Goal: Find contact information: Find contact information

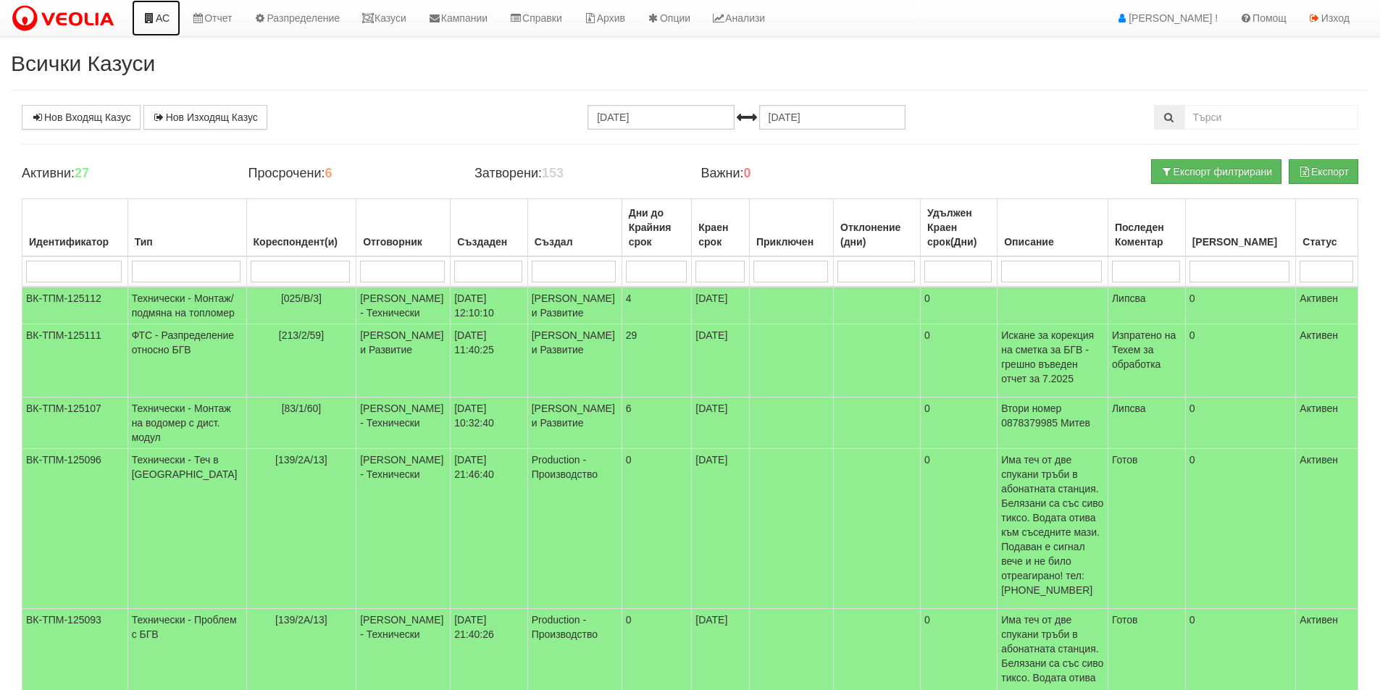
click at [169, 7] on link "АС" at bounding box center [156, 18] width 49 height 36
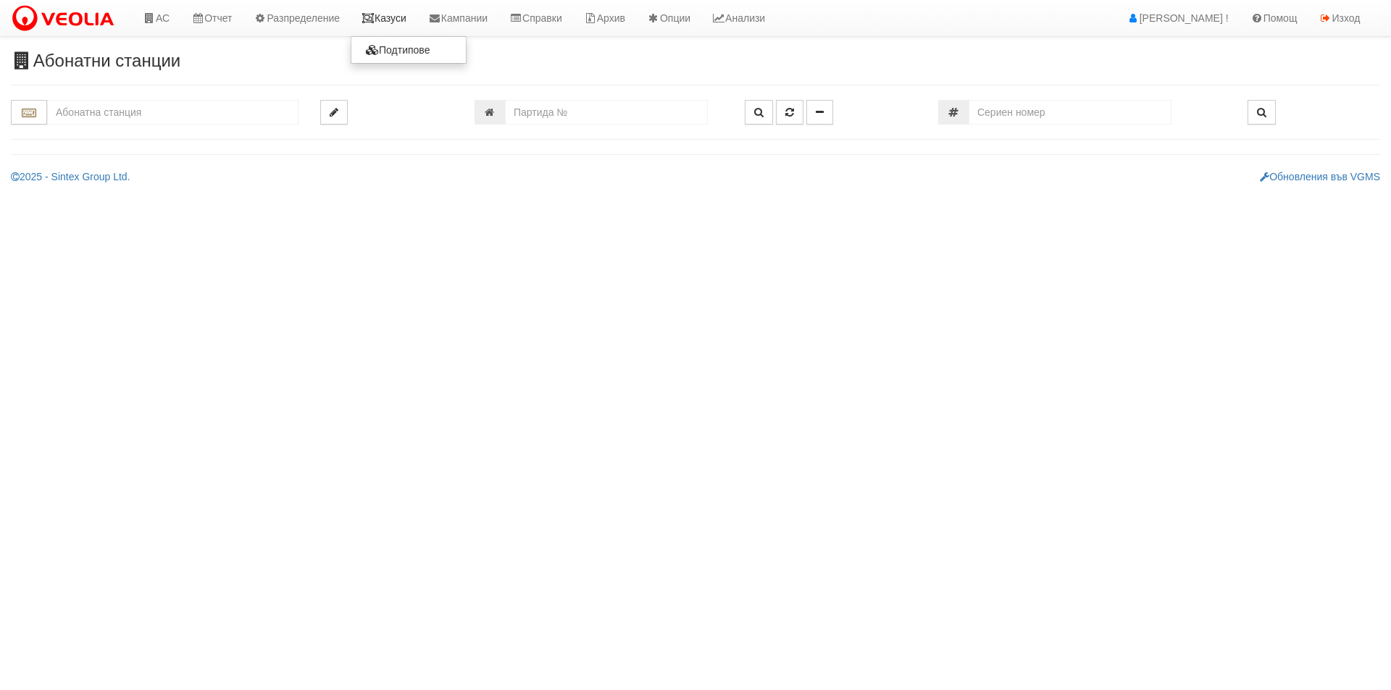
click at [411, 20] on link "Казуси" at bounding box center [384, 18] width 67 height 36
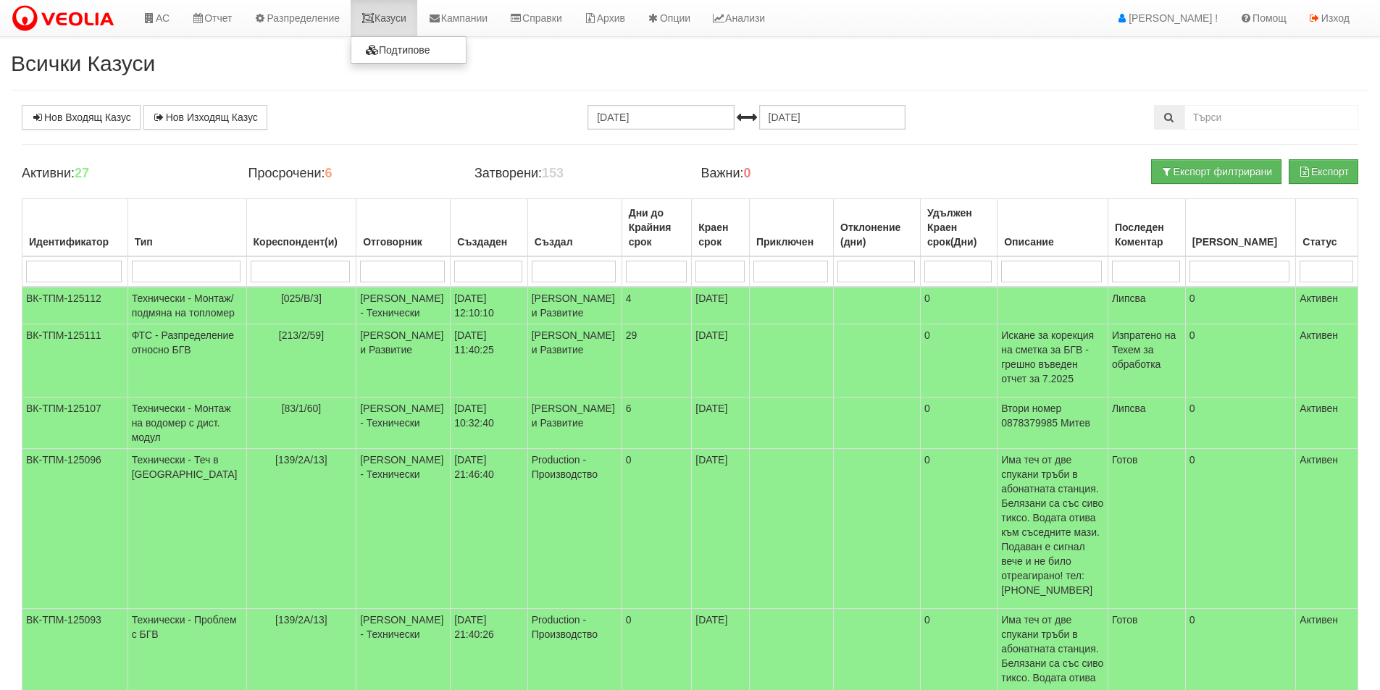
click at [374, 14] on icon at bounding box center [367, 18] width 13 height 10
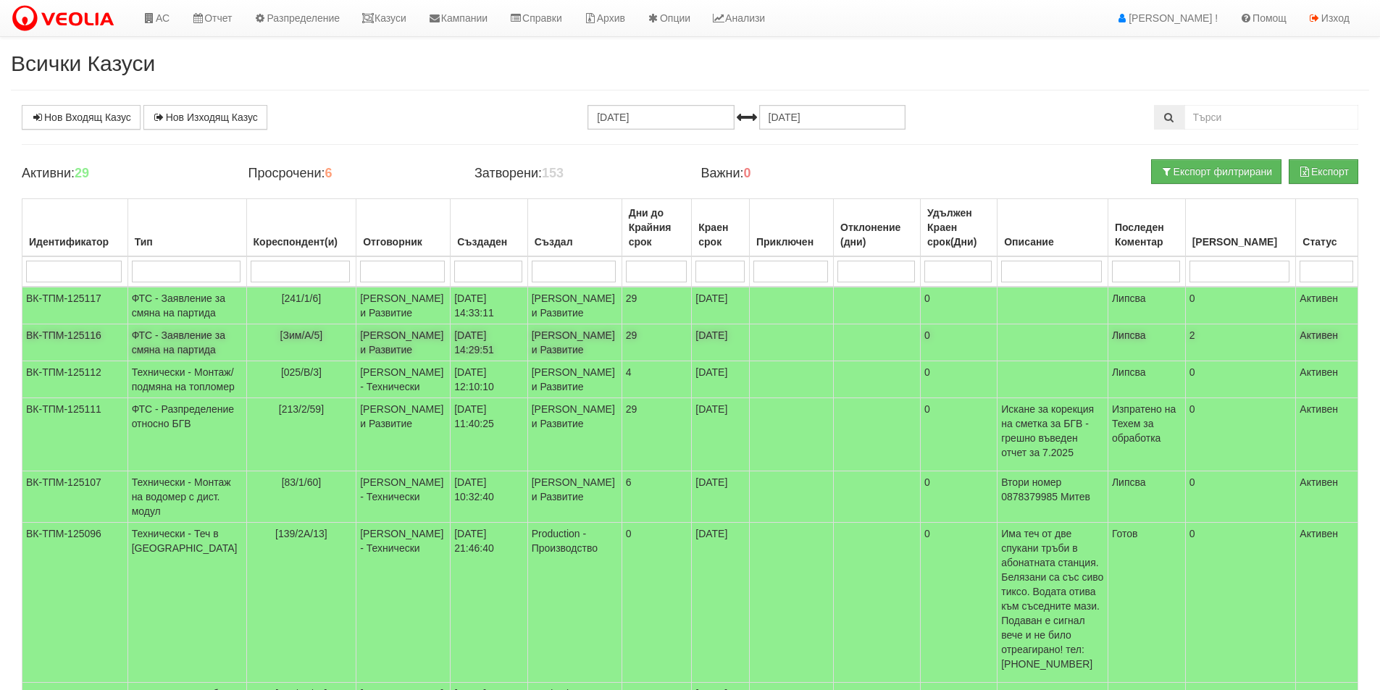
click at [478, 361] on td "20/08/2025 14:29:51" at bounding box center [489, 343] width 77 height 37
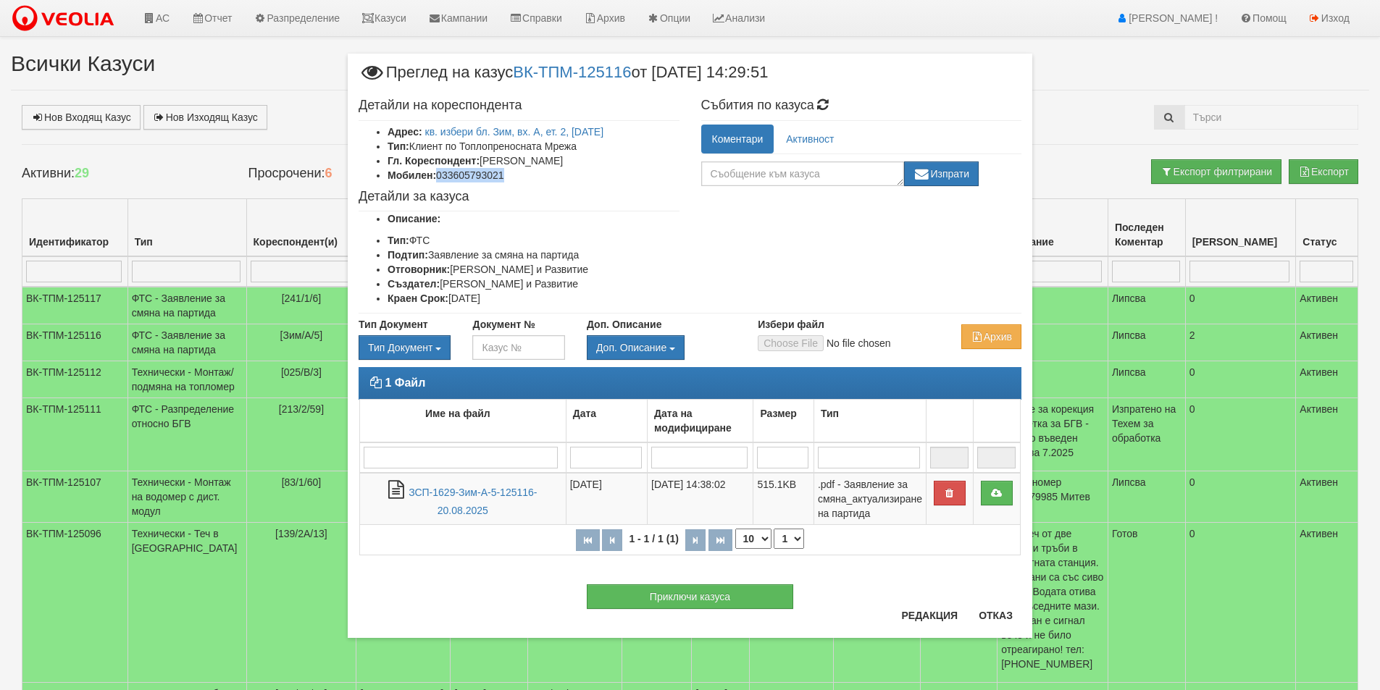
drag, startPoint x: 485, startPoint y: 172, endPoint x: 440, endPoint y: 172, distance: 44.2
click at [440, 172] on li "Мобилен: 033605793021" at bounding box center [534, 175] width 292 height 14
copy li "033605793021"
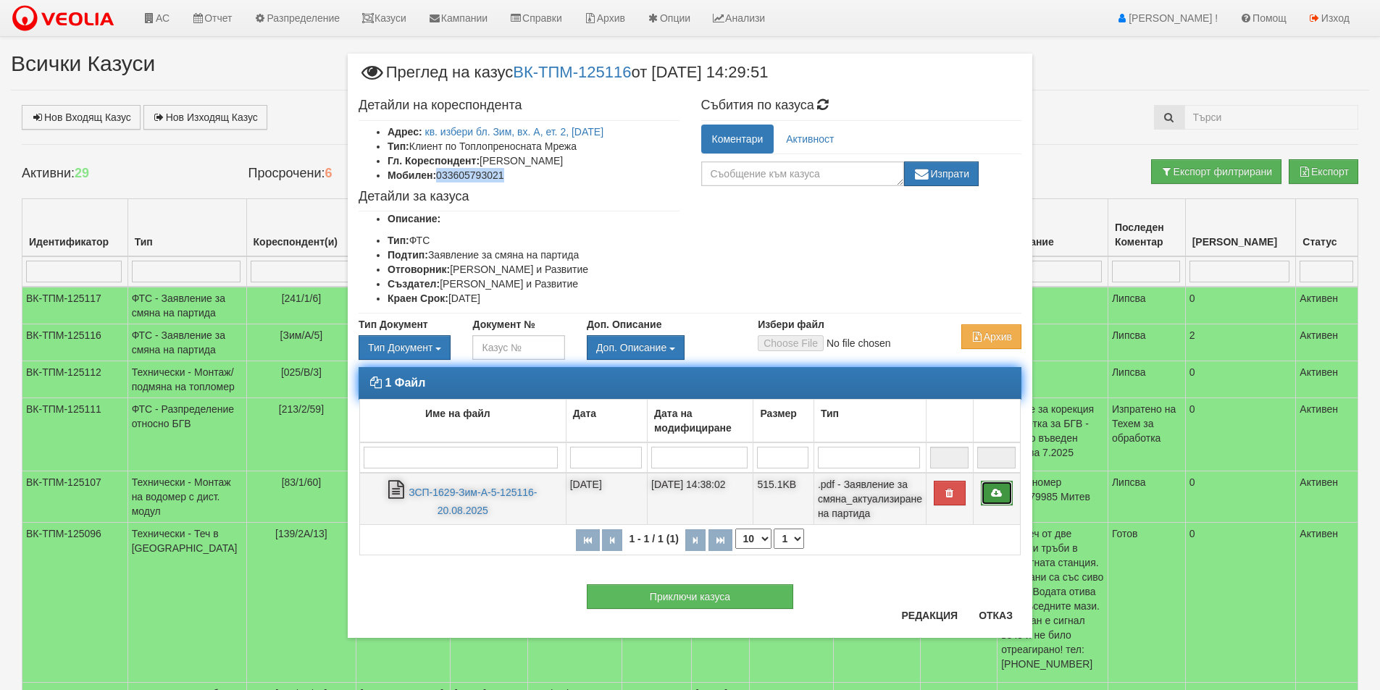
click at [998, 493] on icon at bounding box center [996, 493] width 13 height 10
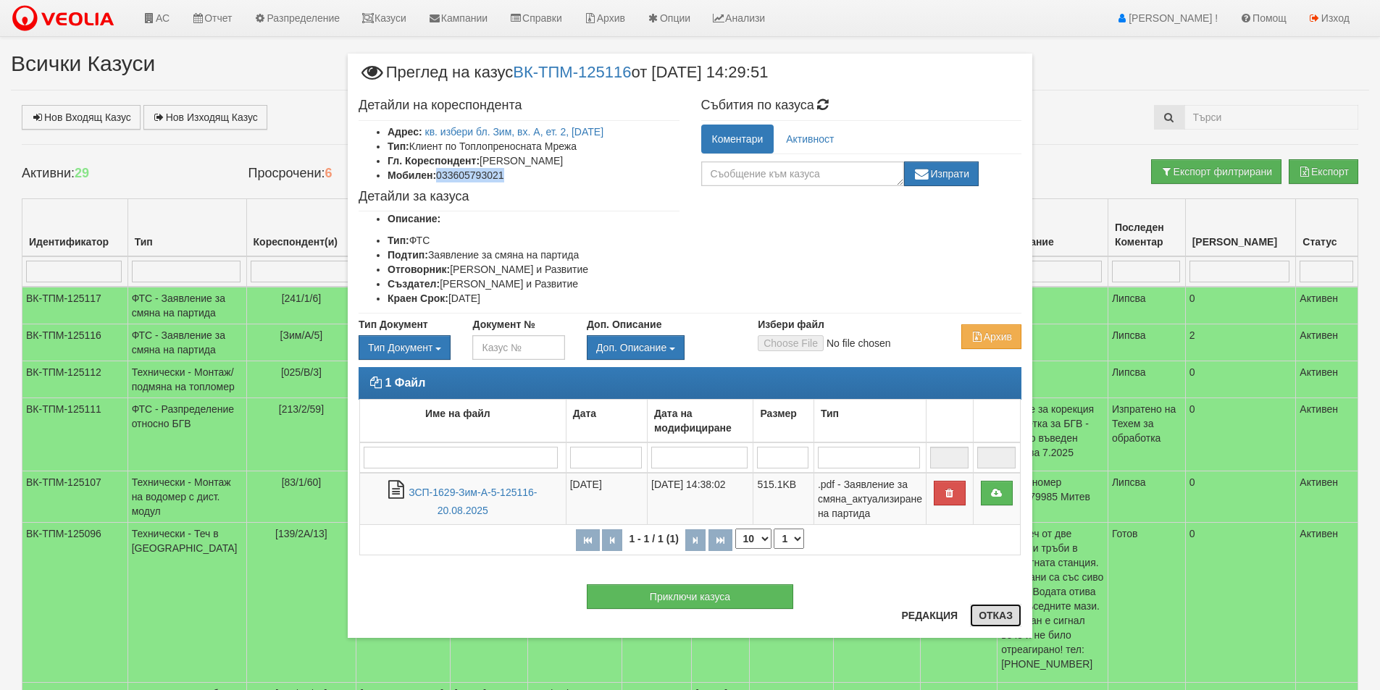
click at [999, 617] on button "Отказ" at bounding box center [995, 615] width 51 height 23
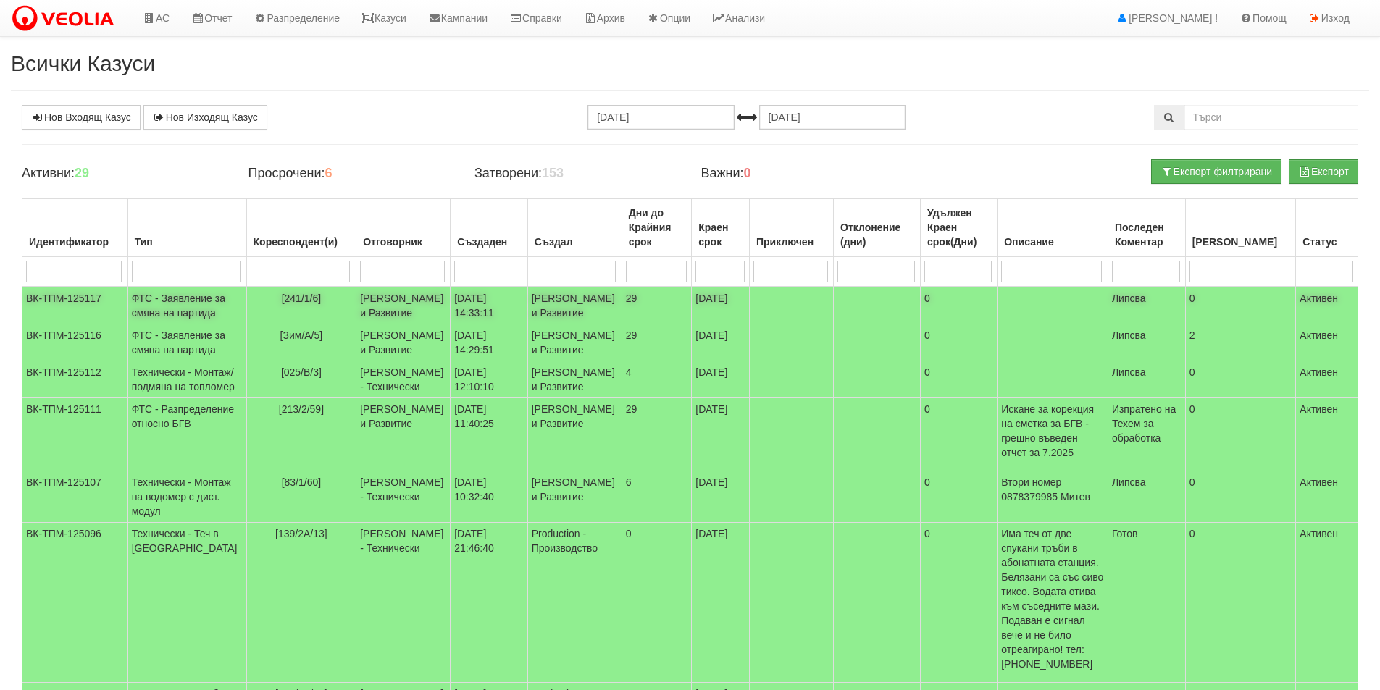
click at [406, 313] on td "Миглена Михова - Клиенти и Развитие" at bounding box center [403, 306] width 94 height 38
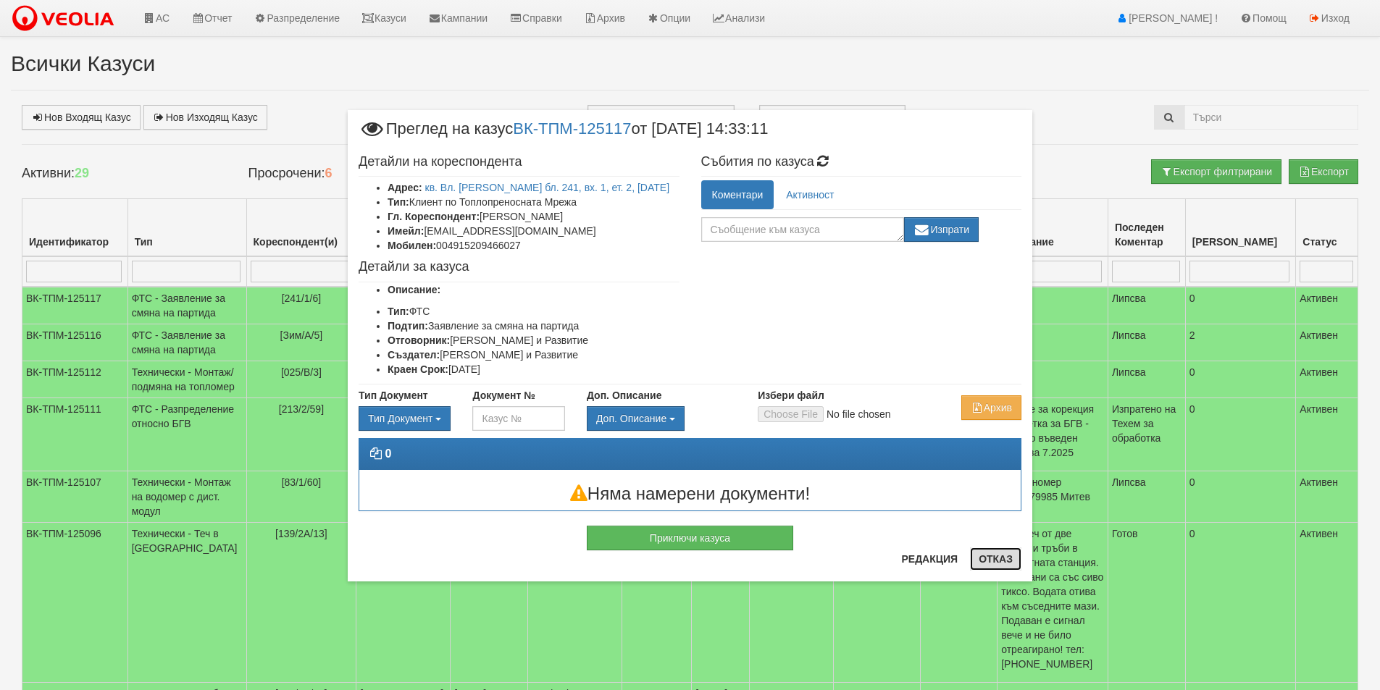
click at [989, 562] on button "Отказ" at bounding box center [995, 559] width 51 height 23
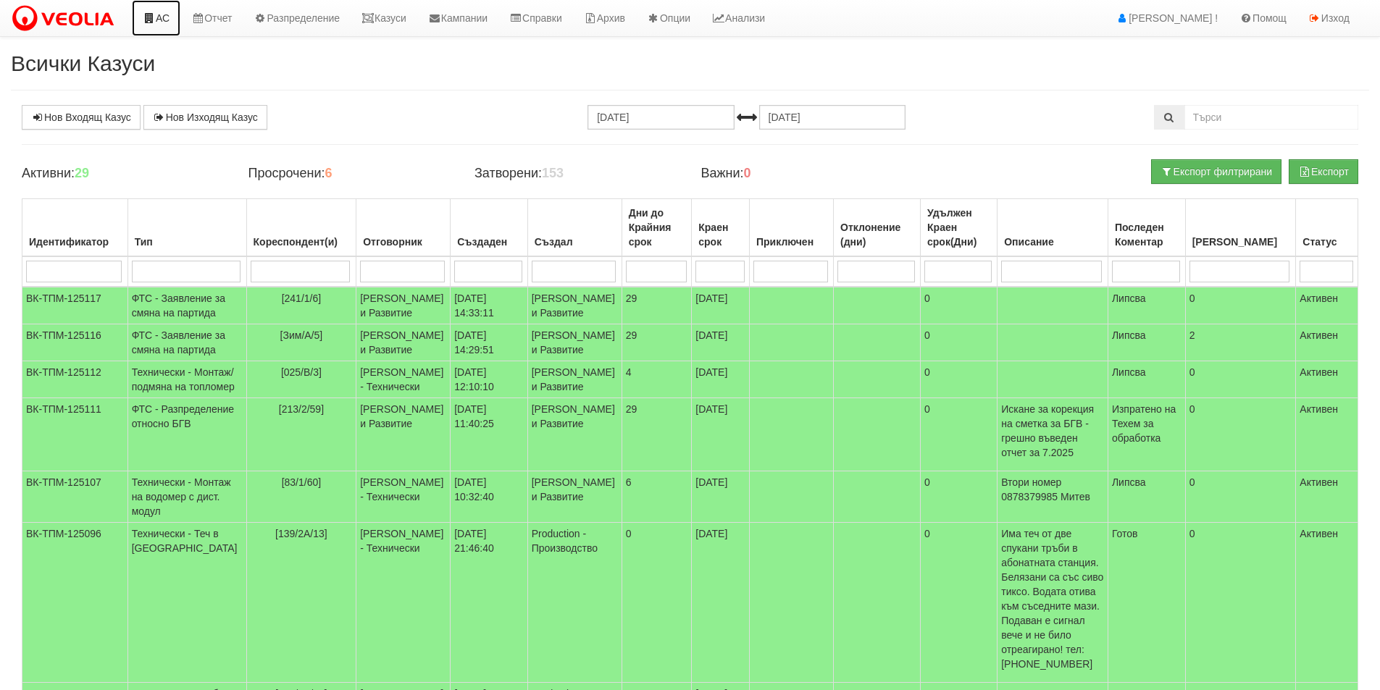
click at [163, 18] on link "АС" at bounding box center [156, 18] width 49 height 36
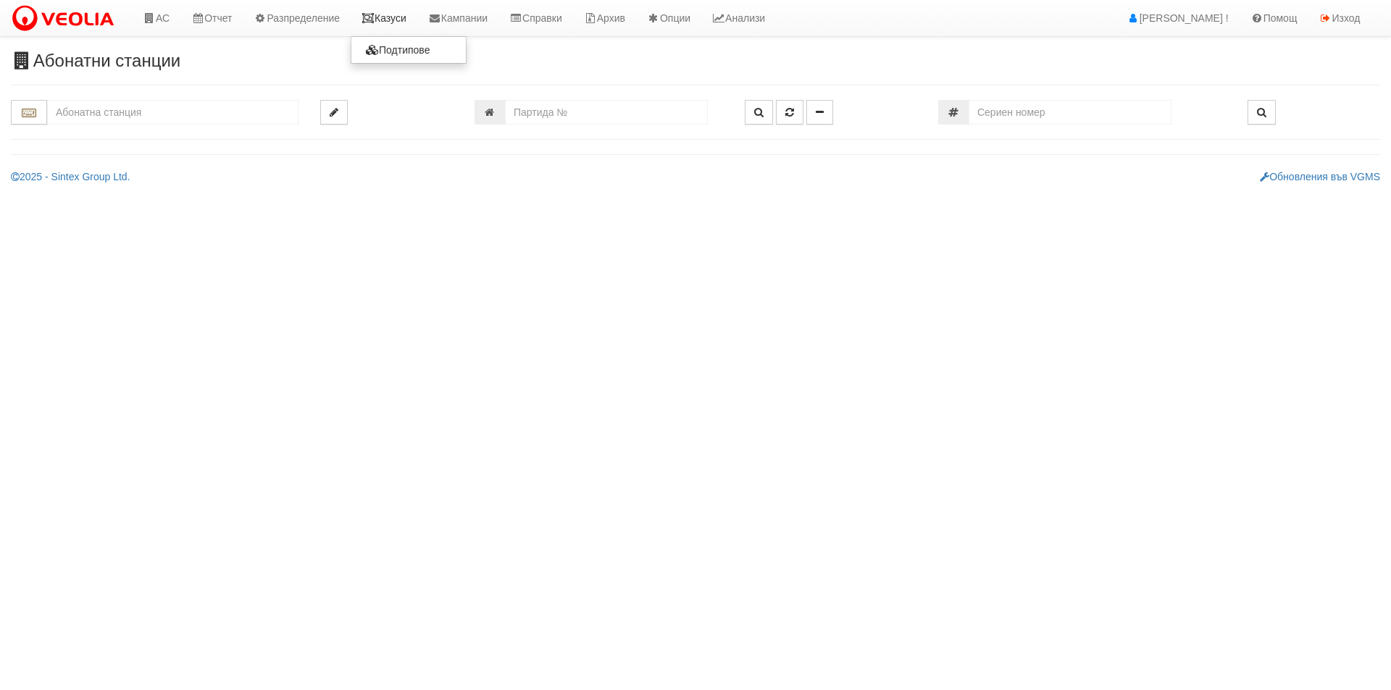
click at [396, 31] on link "Казуси" at bounding box center [384, 18] width 67 height 36
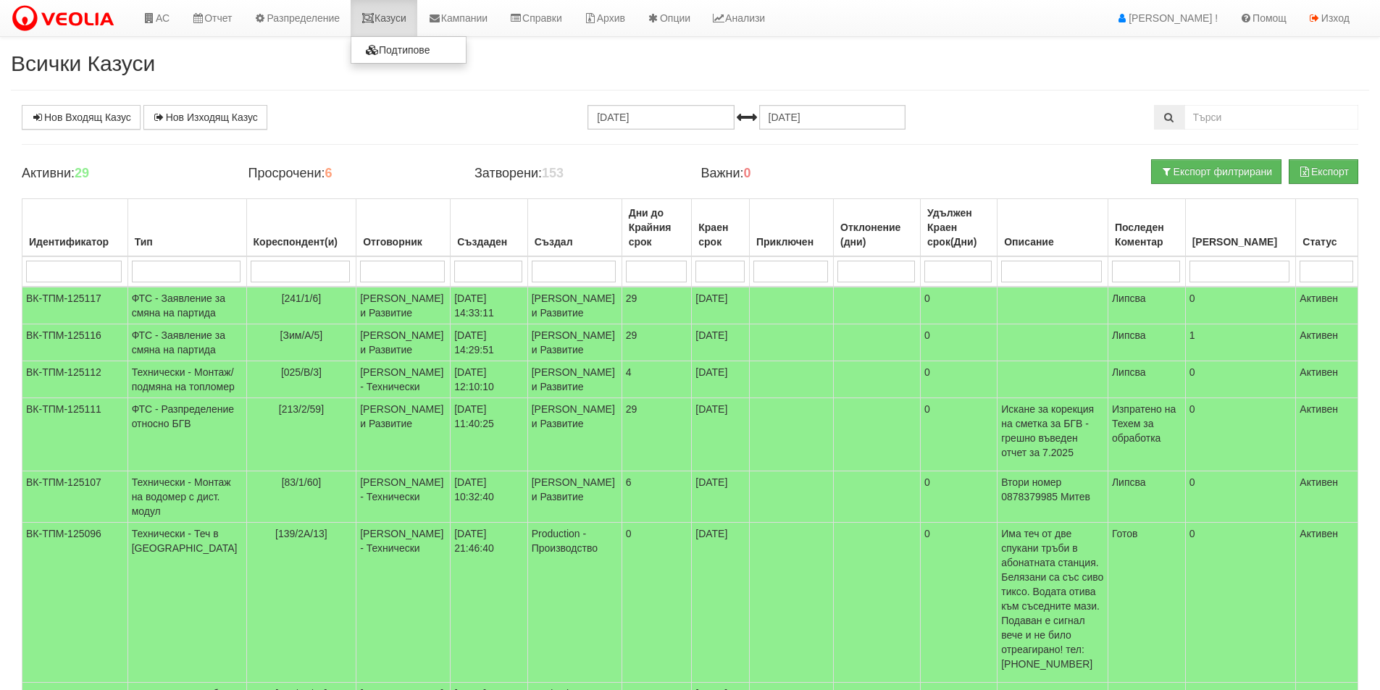
click at [385, 17] on link "Казуси" at bounding box center [384, 18] width 67 height 36
click at [283, 305] on td "[241/1/6]" at bounding box center [301, 306] width 110 height 38
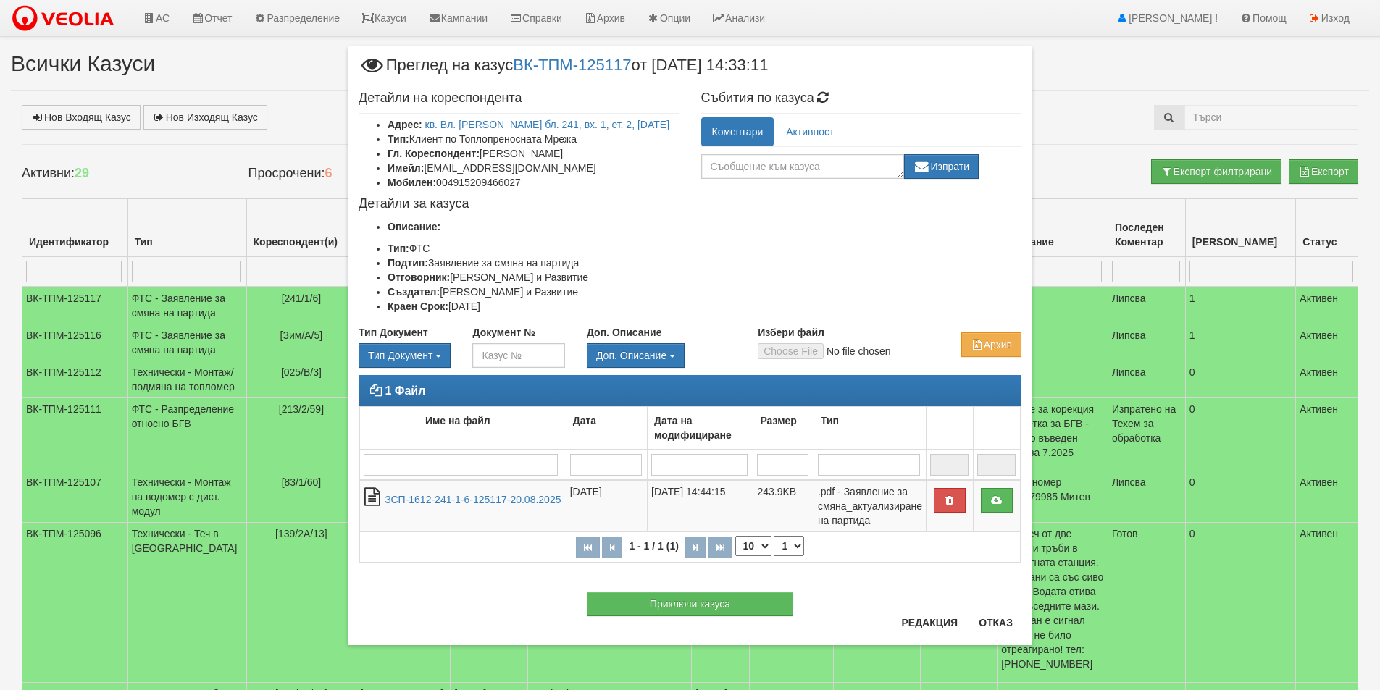
drag, startPoint x: 616, startPoint y: 149, endPoint x: 482, endPoint y: 152, distance: 134.0
click at [482, 152] on li "Гл. Кореспондент: Николай Росенов Николаев" at bounding box center [534, 153] width 292 height 14
copy li "Николай Росенов Николаев"
drag, startPoint x: 587, startPoint y: 172, endPoint x: 574, endPoint y: 178, distance: 15.2
click at [580, 172] on li "Имейл: Lyadmmilavasileva95@gmail.com" at bounding box center [534, 168] width 292 height 14
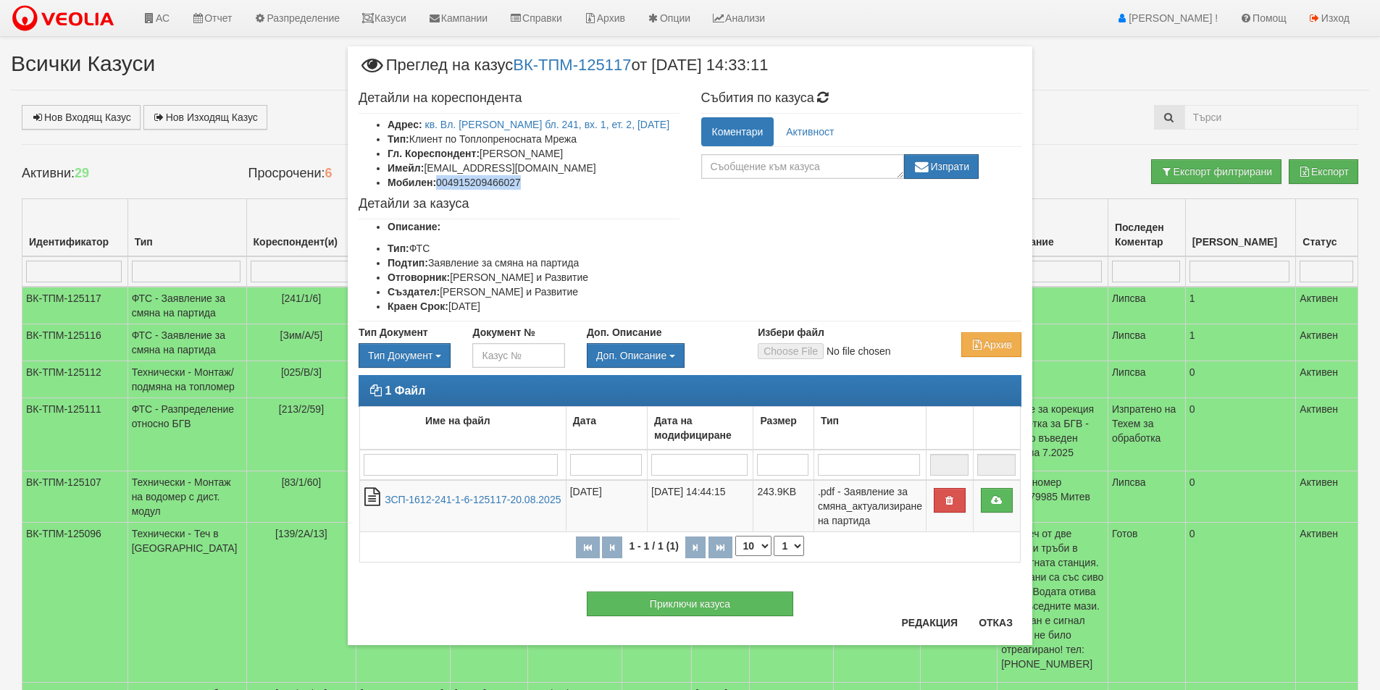
drag, startPoint x: 546, startPoint y: 188, endPoint x: 441, endPoint y: 184, distance: 105.1
click at [441, 184] on li "Мобилен: 004915209466027" at bounding box center [534, 182] width 292 height 14
copy li "004915209466027"
drag, startPoint x: 592, startPoint y: 169, endPoint x: 428, endPoint y: 169, distance: 163.7
click at [428, 169] on li "Имейл: Lyadmmilavasileva95@gmail.com" at bounding box center [534, 168] width 292 height 14
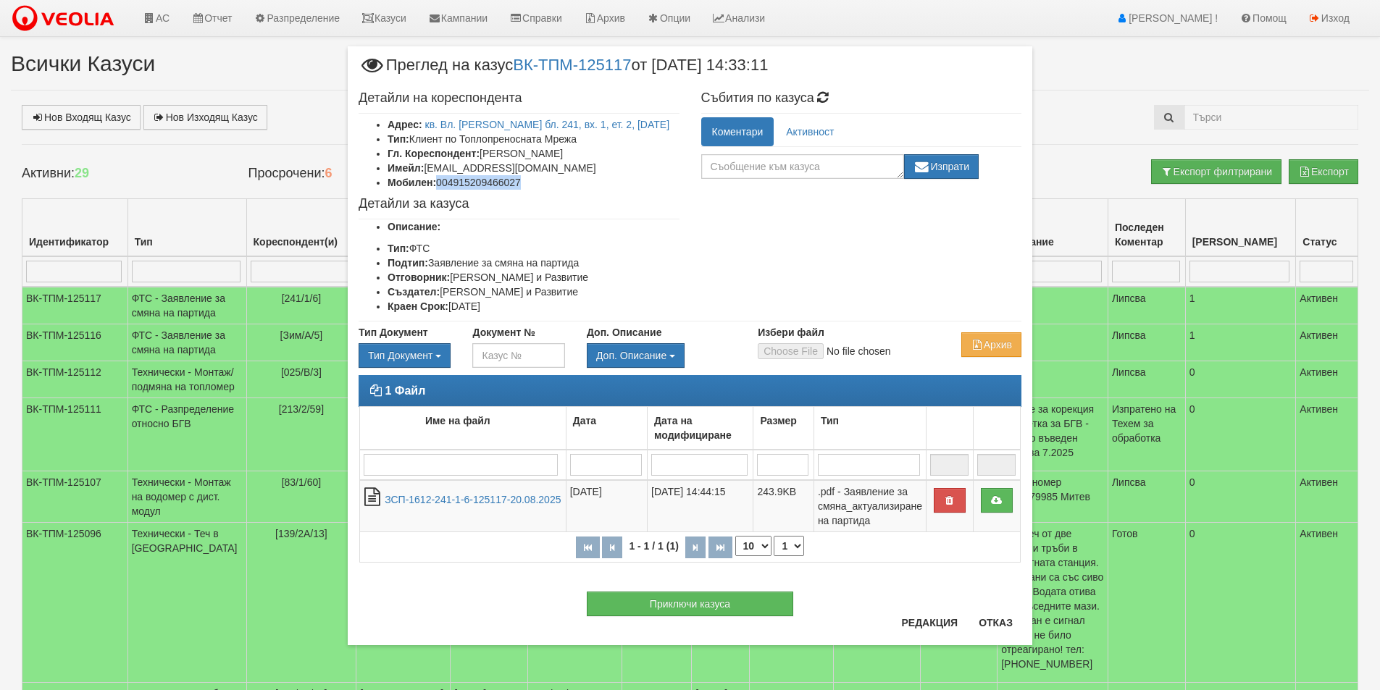
copy li "Lyadmmilavasileva95@gmail.com"
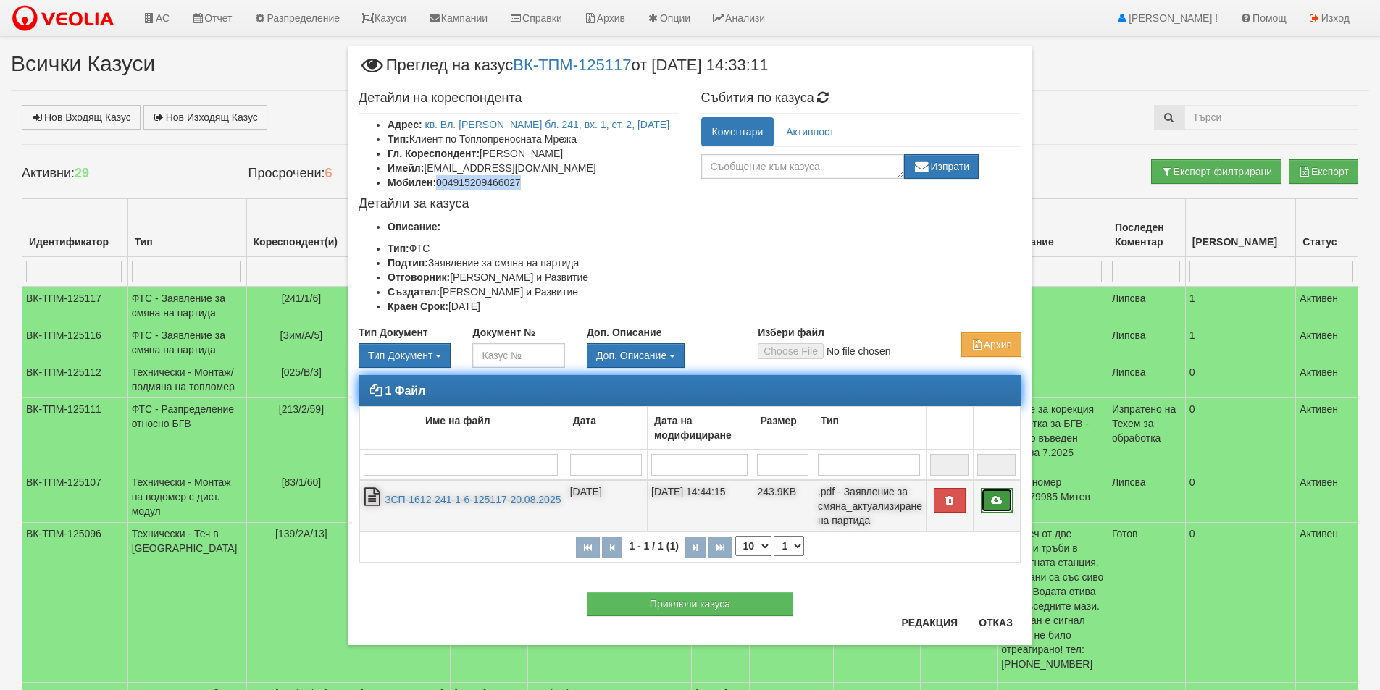
click at [1004, 496] on link at bounding box center [997, 500] width 32 height 25
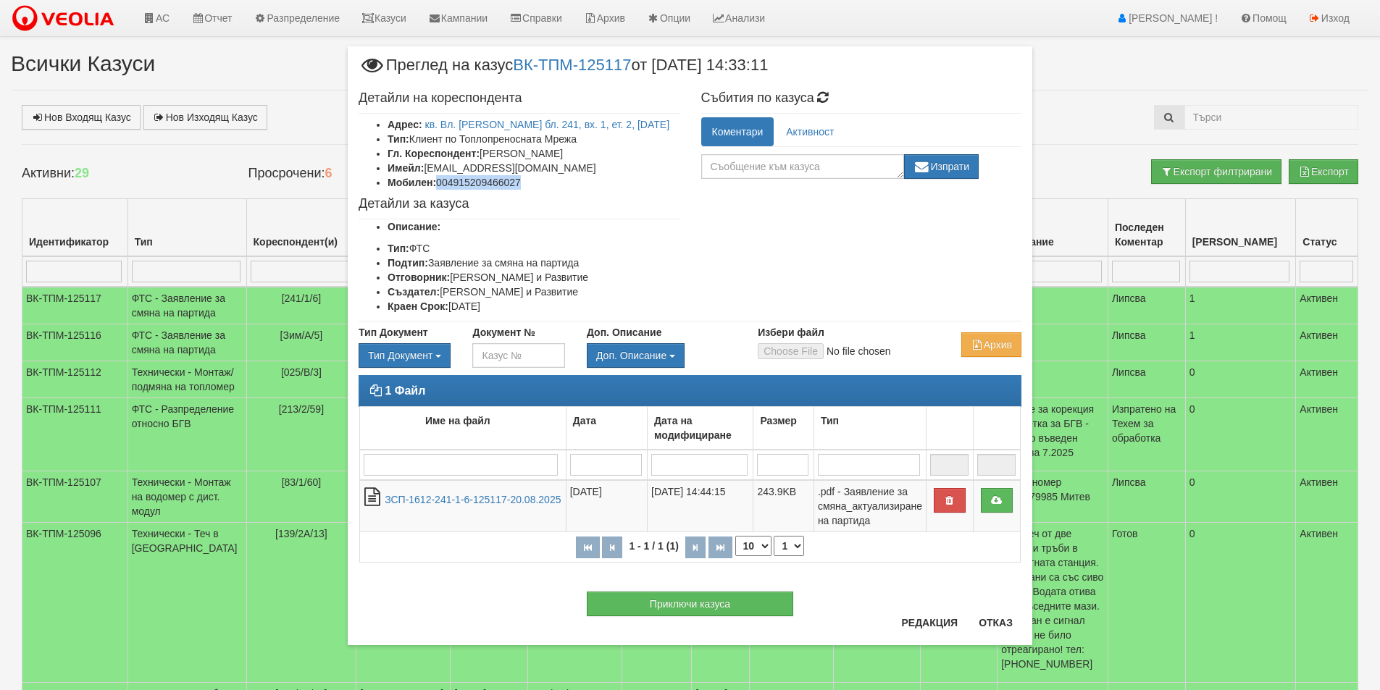
click at [1106, 12] on div "× Преглед на казус ВК-ТПМ-125117 от 20/08/2025 14:33:11 Детайли на кореспондент…" at bounding box center [690, 341] width 847 height 682
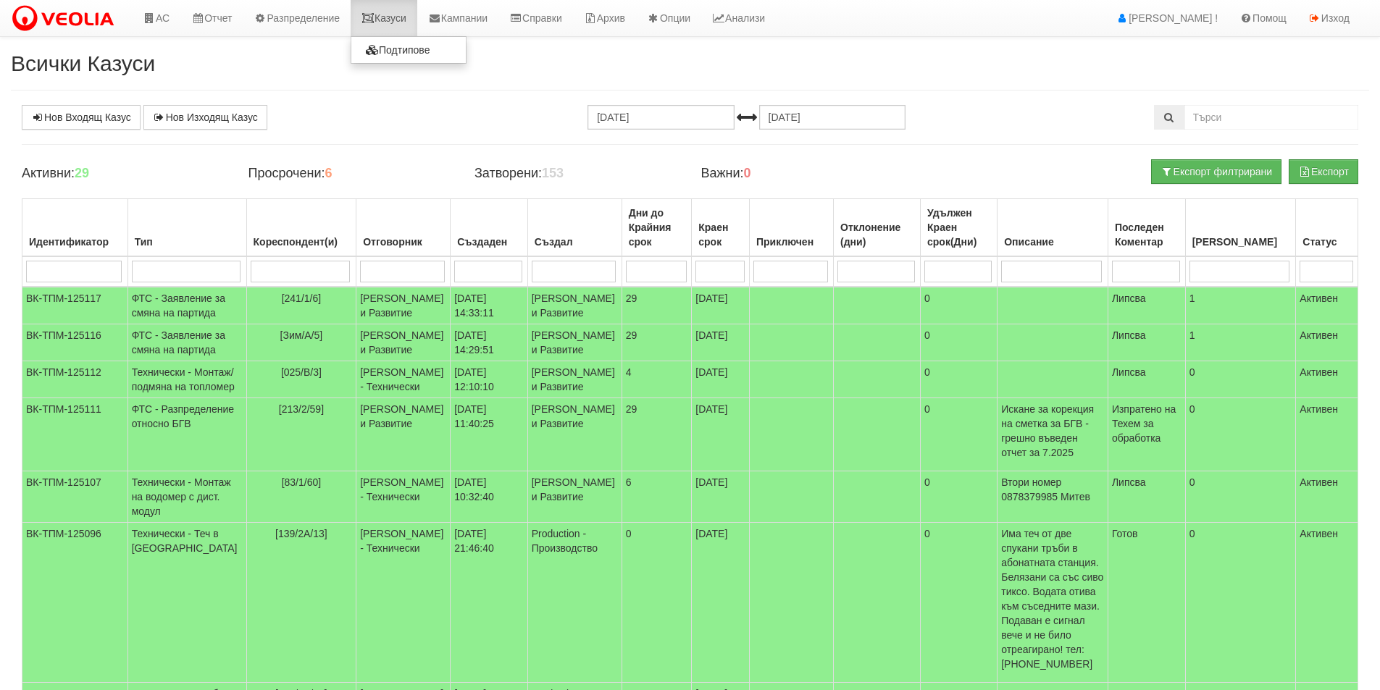
click at [384, 17] on link "Казуси" at bounding box center [384, 18] width 67 height 36
